Goal: Task Accomplishment & Management: Use online tool/utility

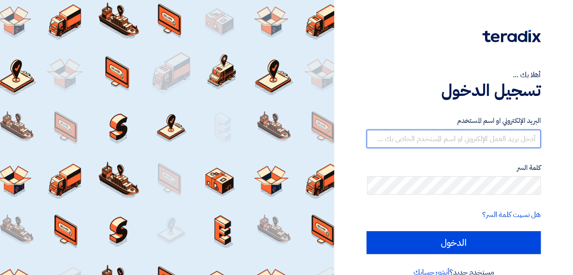
type input "[EMAIL_ADDRESS][DOMAIN_NAME]"
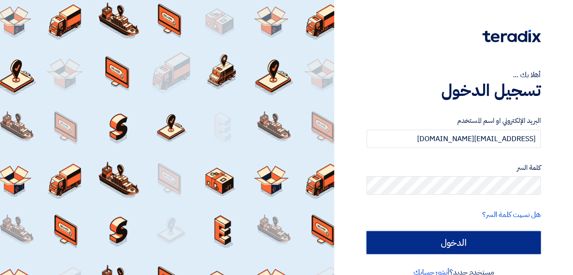
click at [432, 243] on input "الدخول" at bounding box center [454, 242] width 174 height 23
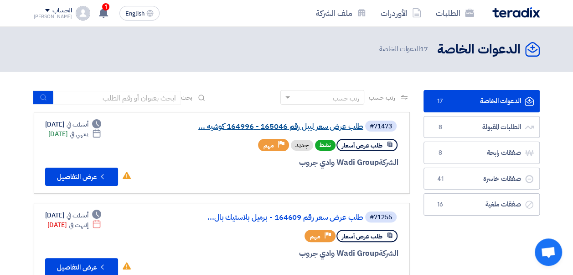
click at [349, 126] on link "طلب عرض سعر ليبل رقم 165046 - 164996 كوشيه ..." at bounding box center [272, 126] width 182 height 8
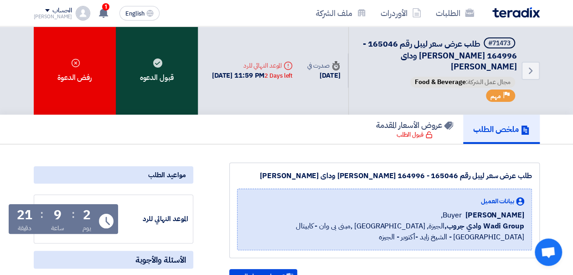
click at [141, 88] on div "قبول الدعوه" at bounding box center [157, 70] width 82 height 88
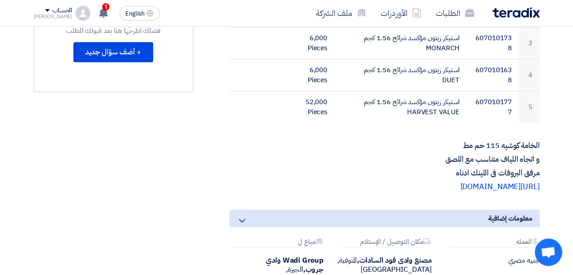
scroll to position [359, 0]
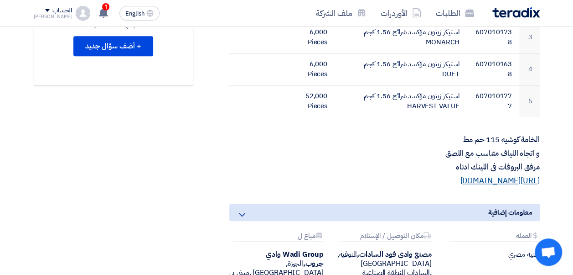
click at [460, 186] on link "[URL][DOMAIN_NAME]" at bounding box center [499, 180] width 79 height 11
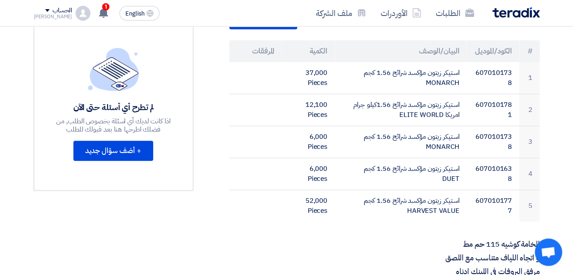
scroll to position [258, 0]
